Goal: Find specific page/section: Find specific page/section

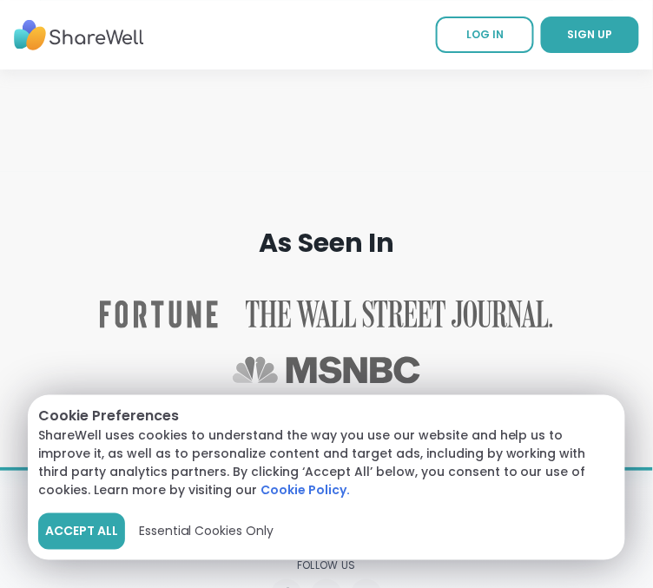
scroll to position [4478, 0]
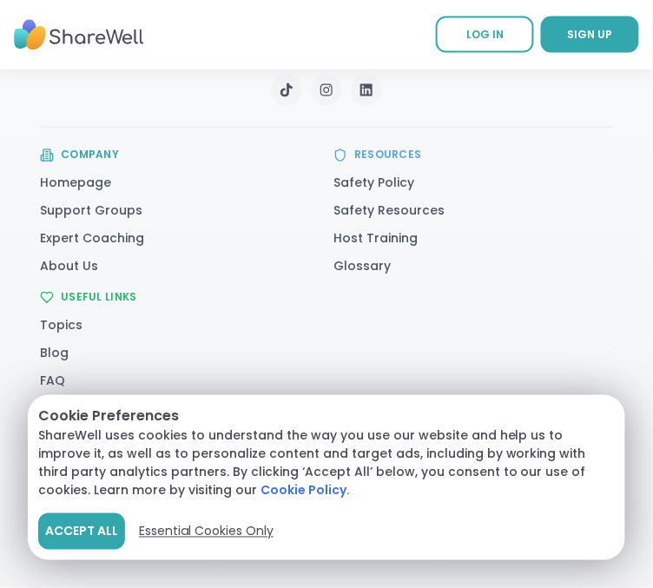
click at [164, 533] on span "Essential Cookies Only" at bounding box center [206, 531] width 135 height 18
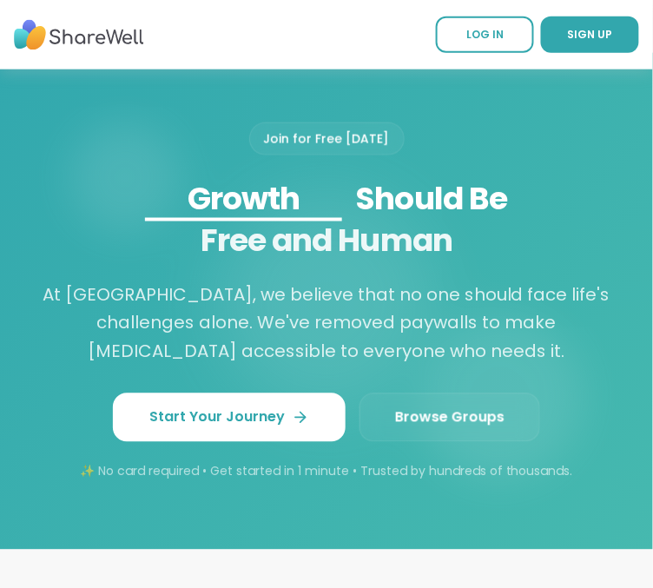
scroll to position [2311, 0]
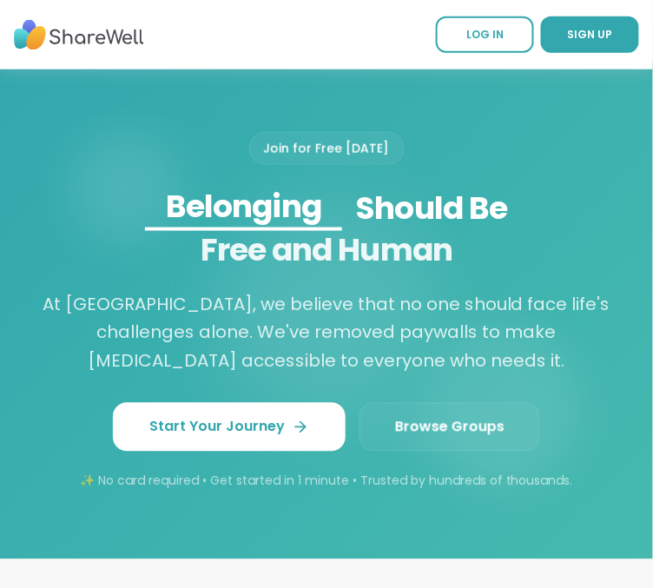
click at [437, 437] on span "Browse Groups" at bounding box center [449, 427] width 109 height 21
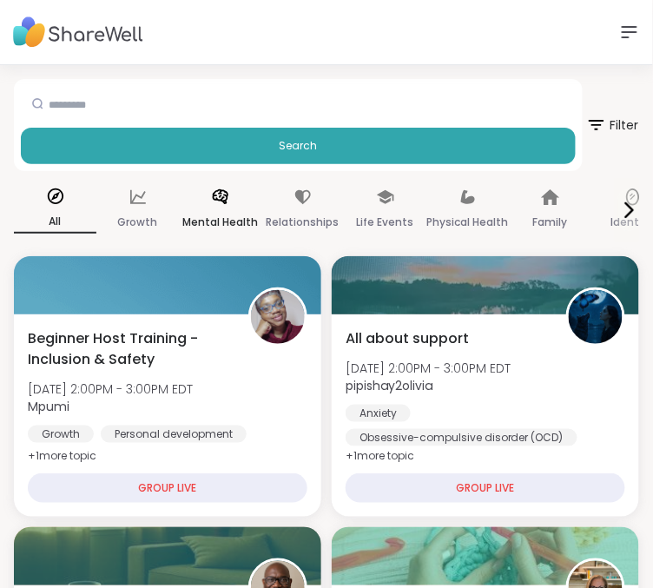
click at [242, 192] on div "Mental Health" at bounding box center [220, 210] width 82 height 64
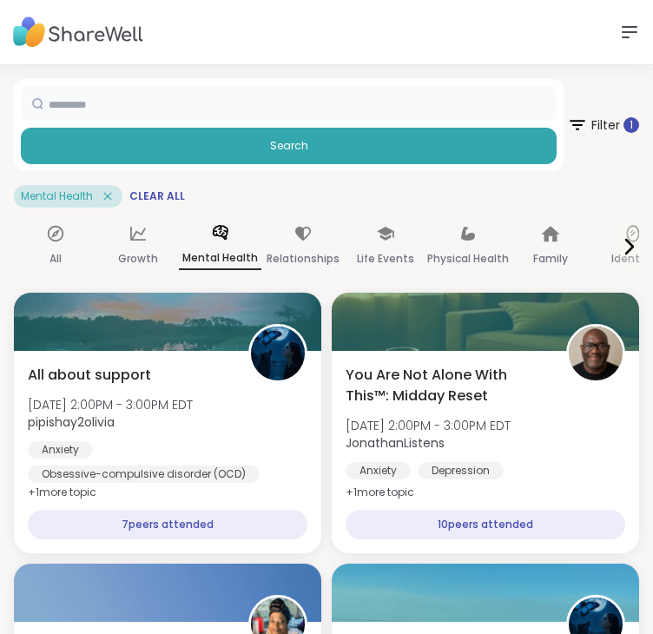
click at [83, 105] on input "text" at bounding box center [288, 103] width 535 height 35
type input "******"
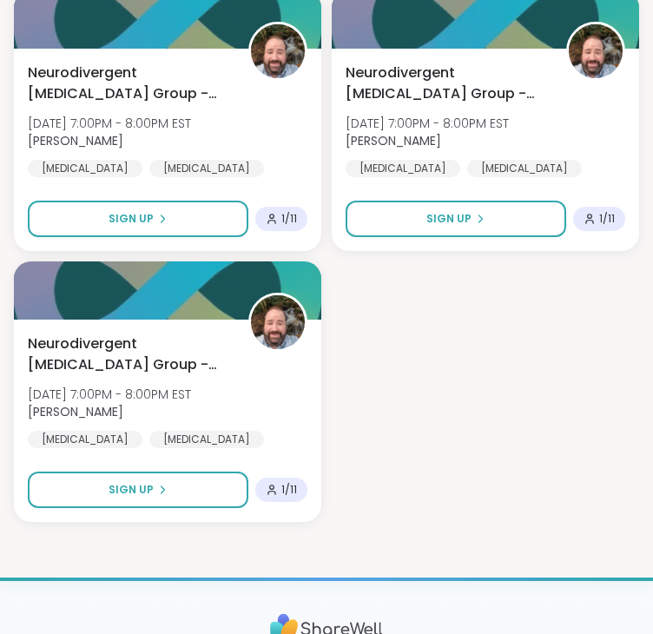
scroll to position [1659, 0]
